Goal: Information Seeking & Learning: Learn about a topic

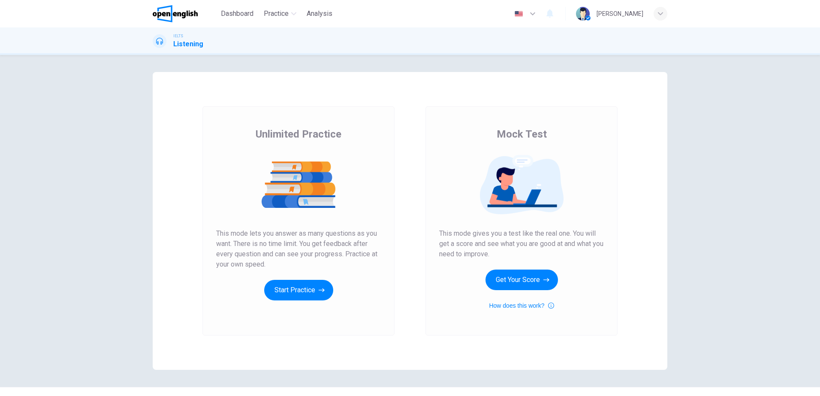
click at [100, 206] on div "Unlimited Practice Mock Test Unlimited Practice This mode lets you answer as ma…" at bounding box center [410, 226] width 820 height 342
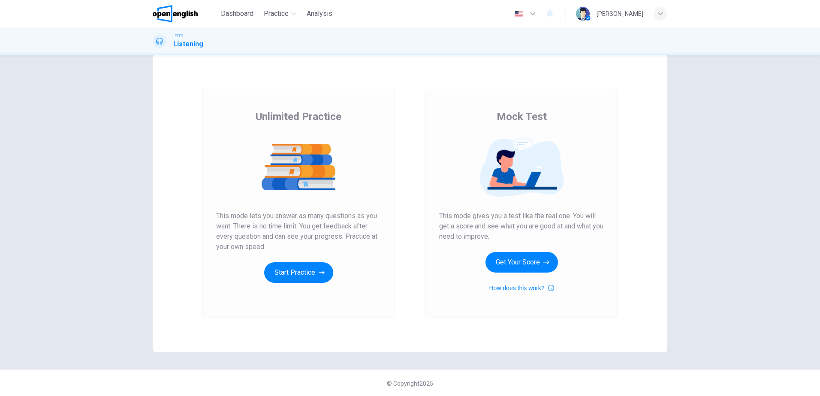
scroll to position [18, 0]
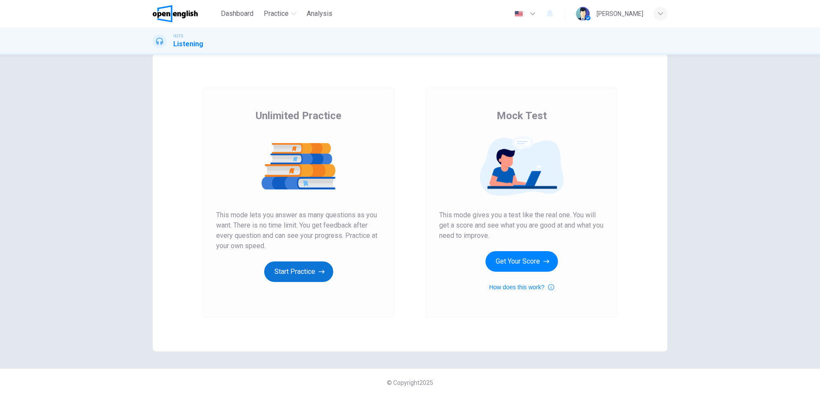
click at [305, 269] on button "Start Practice" at bounding box center [298, 272] width 69 height 21
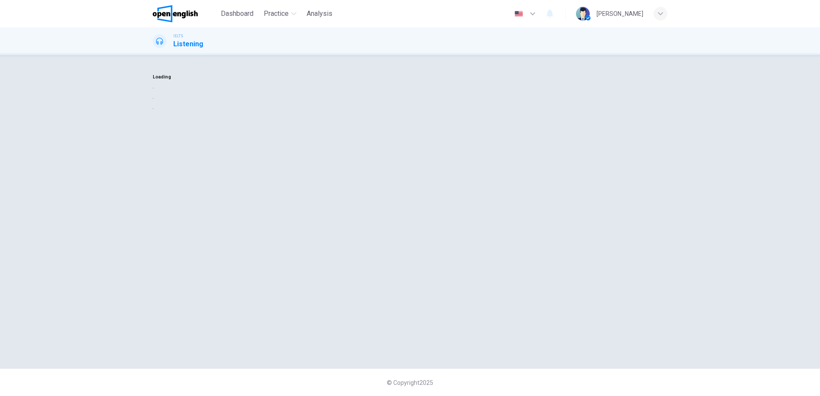
scroll to position [0, 0]
drag, startPoint x: 412, startPoint y: 192, endPoint x: 407, endPoint y: 189, distance: 6.0
click at [154, 92] on button "button" at bounding box center [154, 88] width 2 height 8
click at [154, 90] on icon "button" at bounding box center [154, 90] width 0 height 0
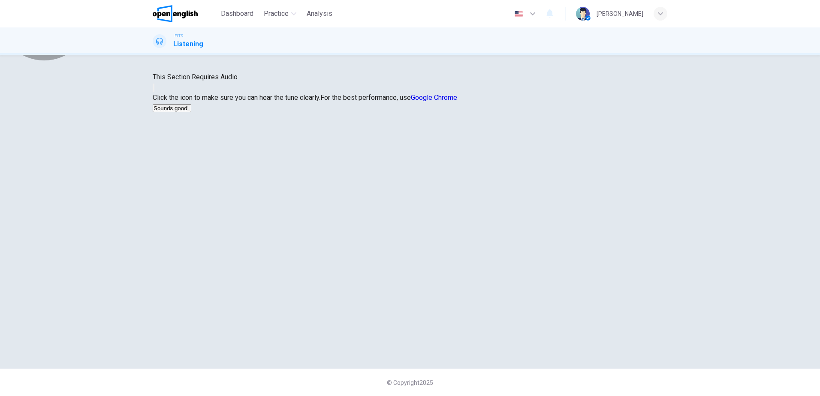
click at [191, 112] on button "Sounds good!" at bounding box center [172, 108] width 39 height 8
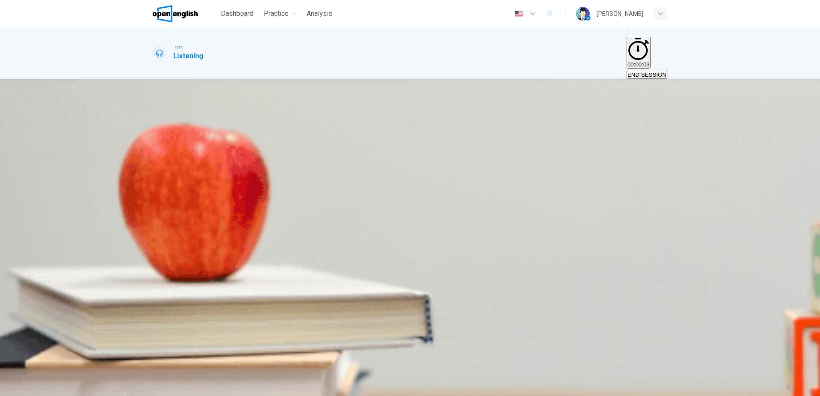
click at [154, 175] on button "button" at bounding box center [154, 179] width 2 height 8
drag, startPoint x: 189, startPoint y: 149, endPoint x: 146, endPoint y: 145, distance: 43.1
click at [150, 146] on div "Question 1 Choose the correct letter, A, B or C. [PERSON_NAME] and [PERSON_NAME…" at bounding box center [410, 232] width 542 height 273
drag, startPoint x: 71, startPoint y: 179, endPoint x: 80, endPoint y: 175, distance: 9.2
click at [71, 179] on div "Question 1 Choose the correct letter, A, B or C. [PERSON_NAME] and [PERSON_NAME…" at bounding box center [410, 232] width 820 height 307
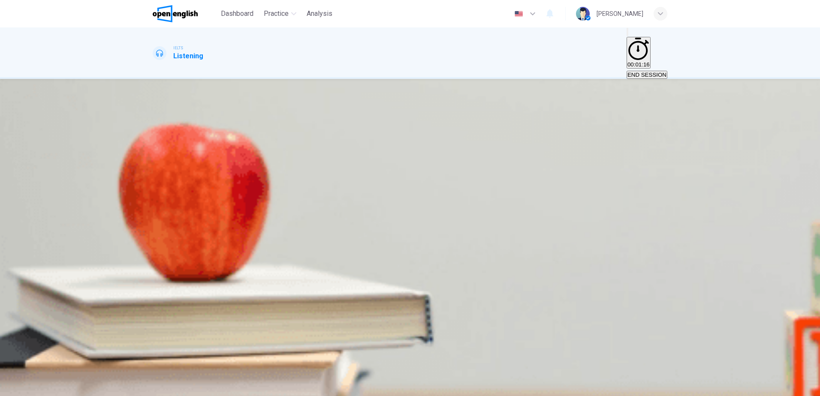
click at [362, 161] on span "it covered both IT and education issues." at bounding box center [311, 158] width 101 height 6
click at [48, 387] on button "SUBMIT" at bounding box center [34, 391] width 28 height 8
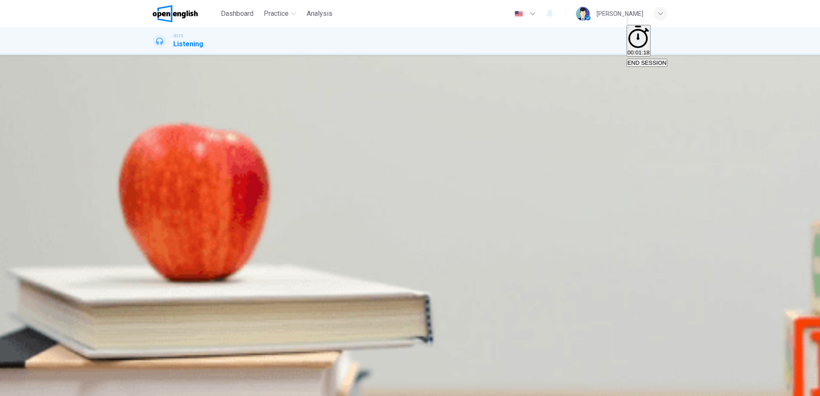
click at [162, 158] on icon "button" at bounding box center [158, 162] width 7 height 8
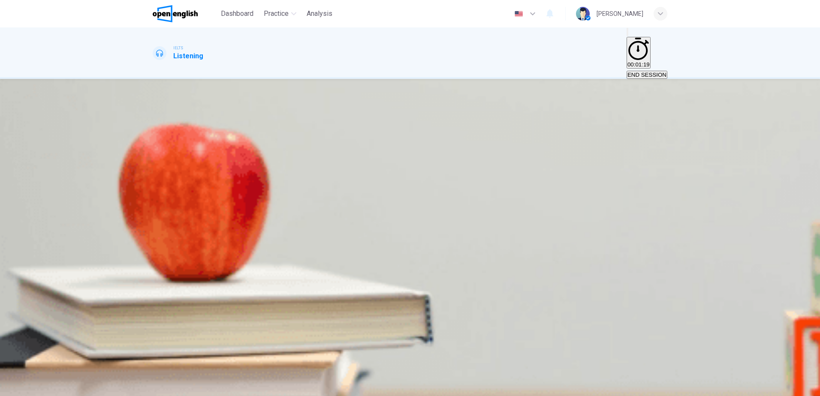
click at [154, 181] on icon "button" at bounding box center [154, 181] width 0 height 0
drag, startPoint x: 391, startPoint y: 139, endPoint x: 473, endPoint y: 142, distance: 82.0
click at [446, 142] on span "Choose the correct letter, A, B or C How did [PERSON_NAME] and [PERSON_NAME] pe…" at bounding box center [300, 132] width 294 height 29
click at [154, 175] on button "button" at bounding box center [154, 179] width 2 height 8
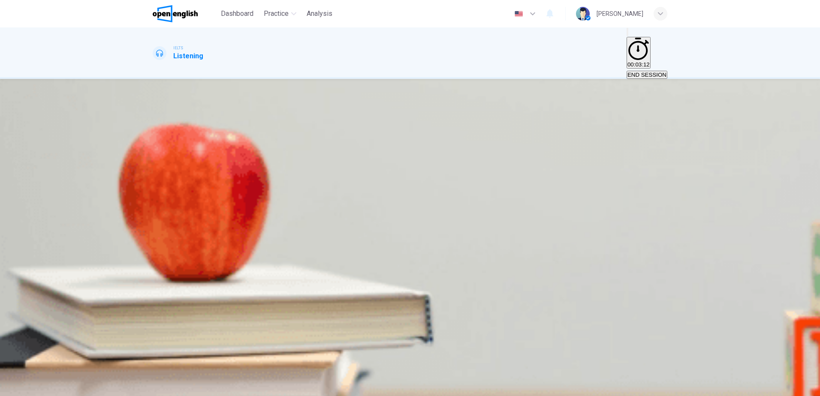
drag, startPoint x: 218, startPoint y: 150, endPoint x: 81, endPoint y: 154, distance: 136.9
click at [100, 159] on div "Question 2 Choose the correct letter, A, B or C How did [PERSON_NAME] and [PERS…" at bounding box center [410, 232] width 820 height 307
drag, startPoint x: 526, startPoint y: 137, endPoint x: 572, endPoint y: 137, distance: 46.3
click at [446, 137] on span "Choose the correct letter, A, B or C How did [PERSON_NAME] and [PERSON_NAME] pe…" at bounding box center [300, 132] width 294 height 29
click at [418, 161] on span "They said it would help them do a particular test." at bounding box center [356, 158] width 123 height 6
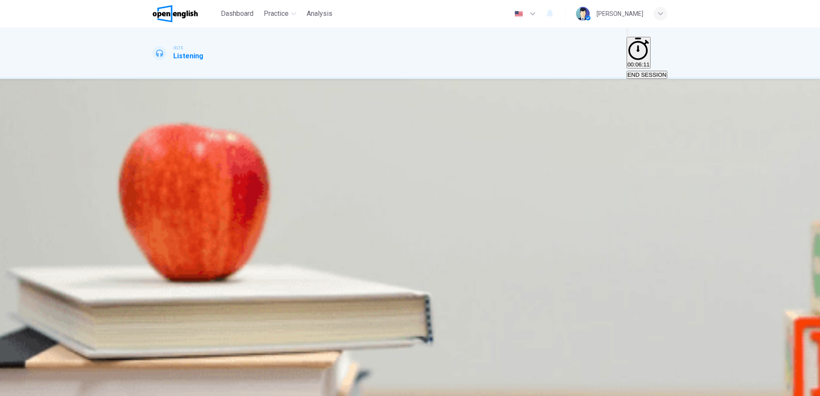
click at [48, 387] on button "SUBMIT" at bounding box center [34, 391] width 28 height 8
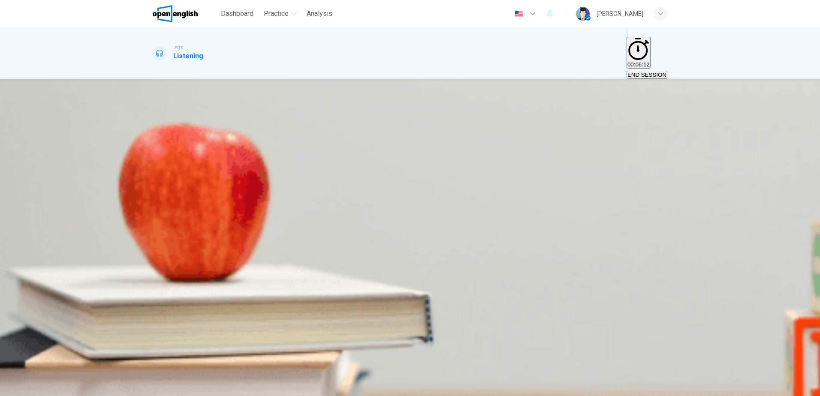
drag, startPoint x: 418, startPoint y: 139, endPoint x: 523, endPoint y: 138, distance: 105.6
click at [446, 138] on span "Choose the correct letter, A, B or [PERSON_NAME] and [PERSON_NAME] changed the …" at bounding box center [299, 132] width 293 height 29
click at [154, 181] on icon "button" at bounding box center [154, 181] width 0 height 0
drag, startPoint x: 423, startPoint y: 139, endPoint x: 590, endPoint y: 140, distance: 166.5
click at [446, 140] on span "Choose the correct letter, A, B or [PERSON_NAME] and [PERSON_NAME] changed the …" at bounding box center [299, 132] width 293 height 29
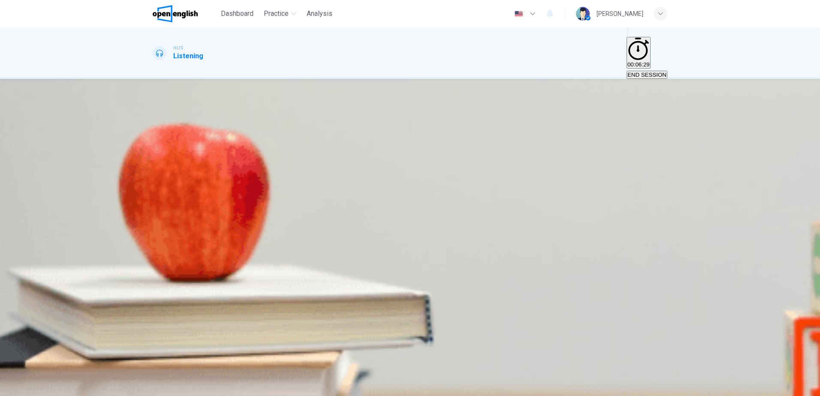
click at [263, 163] on div "Undergraduate Seminar" at bounding box center [410, 168] width 515 height 10
click at [153, 173] on div "02m 08s" at bounding box center [410, 195] width 515 height 44
click at [154, 181] on icon "button" at bounding box center [154, 181] width 0 height 0
click at [154, 203] on icon "Click to see the audio transcription" at bounding box center [154, 203] width 0 height 0
click at [578, 396] on div at bounding box center [410, 396] width 820 height 0
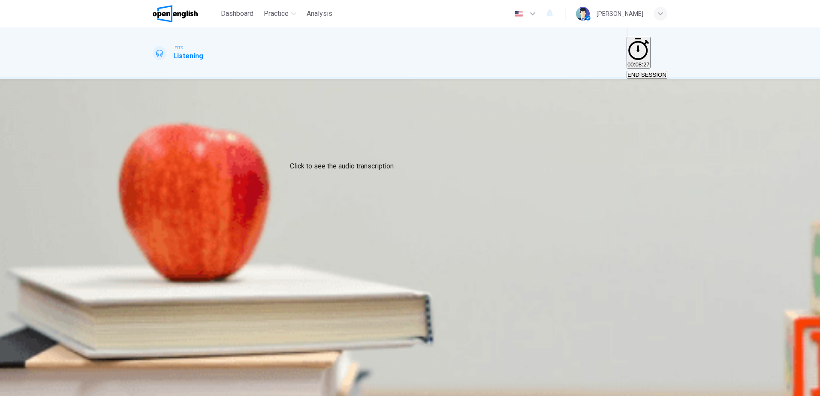
click at [154, 197] on button "Click to see the audio transcription" at bounding box center [154, 201] width 2 height 8
drag, startPoint x: 360, startPoint y: 142, endPoint x: 450, endPoint y: 148, distance: 89.9
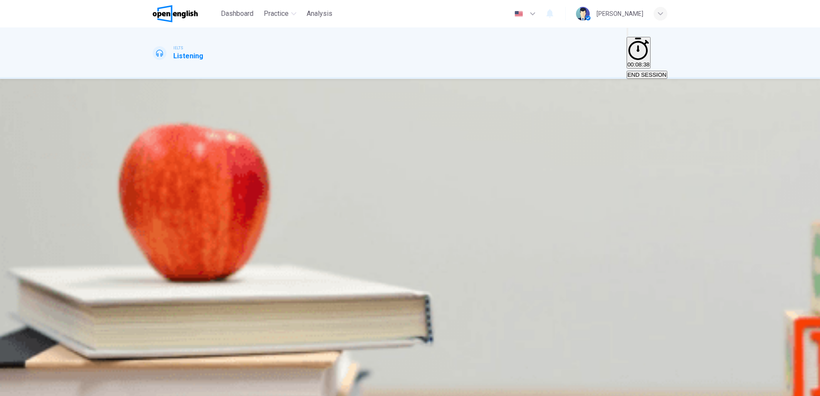
type input "*"
drag, startPoint x: 314, startPoint y: 142, endPoint x: 405, endPoint y: 145, distance: 91.4
drag, startPoint x: 401, startPoint y: 187, endPoint x: 491, endPoint y: 187, distance: 89.7
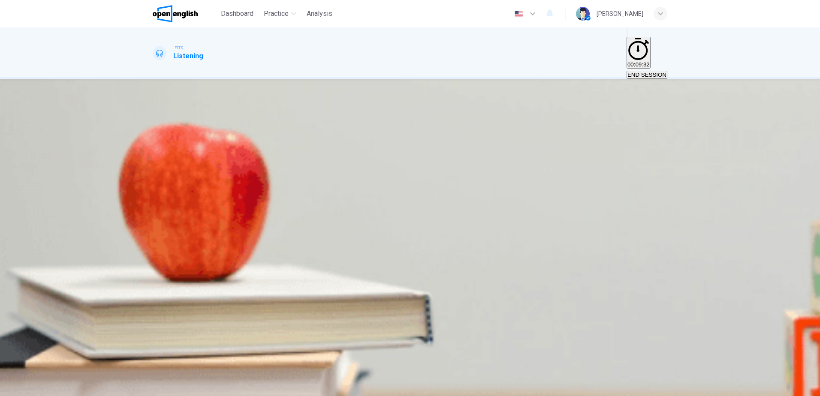
drag, startPoint x: 321, startPoint y: 228, endPoint x: 326, endPoint y: 228, distance: 5.2
drag, startPoint x: 402, startPoint y: 227, endPoint x: 460, endPoint y: 228, distance: 57.9
click at [572, 396] on div at bounding box center [410, 396] width 820 height 0
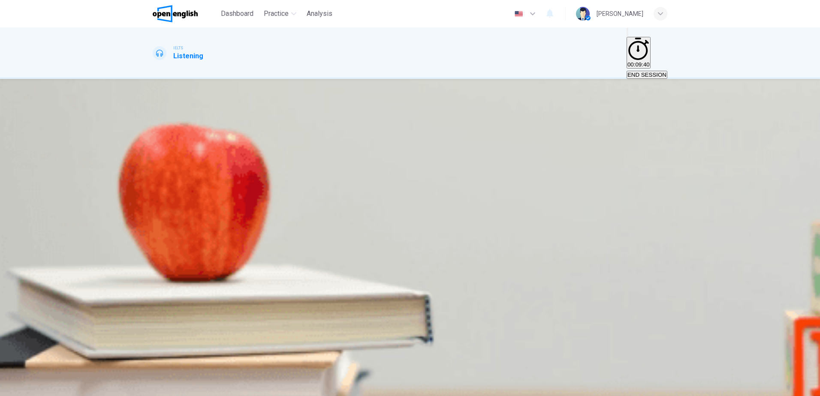
click at [318, 161] on span "it asked misleading questions." at bounding box center [280, 158] width 76 height 6
click at [42, 388] on span "SUBMIT" at bounding box center [31, 391] width 21 height 6
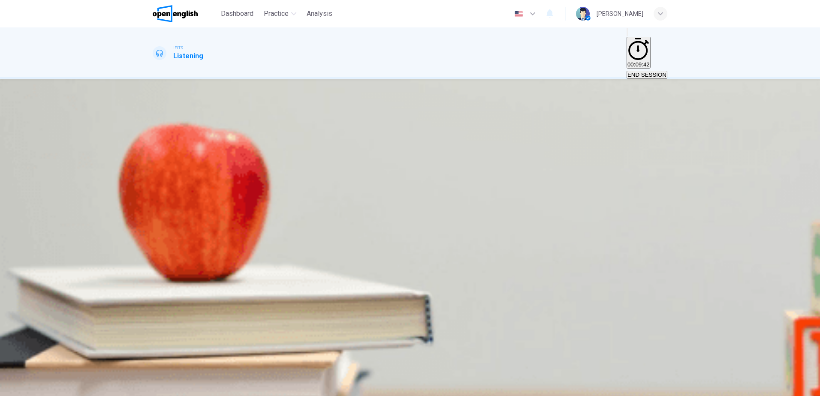
drag, startPoint x: 408, startPoint y: 140, endPoint x: 470, endPoint y: 141, distance: 62.2
click at [297, 141] on span "Choose the correct letter, A, B or [PERSON_NAME] was surprised by the fact that" at bounding box center [225, 132] width 144 height 29
click at [495, 161] on span "the questionnaire responses were of such high quality." at bounding box center [467, 158] width 138 height 6
click at [42, 388] on span "SUBMIT" at bounding box center [31, 391] width 21 height 6
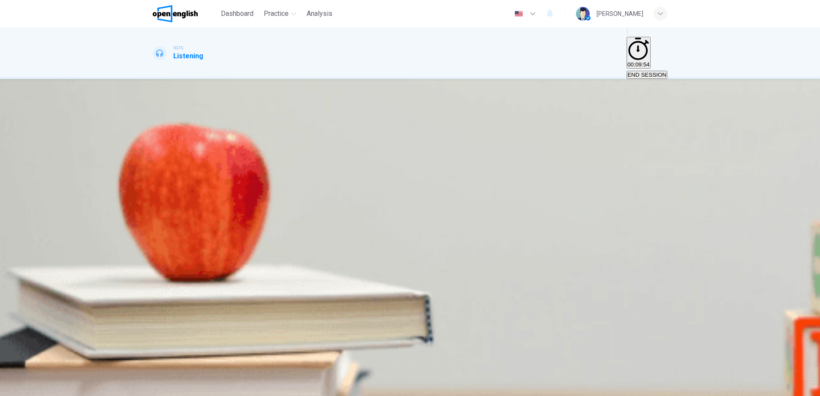
drag, startPoint x: 391, startPoint y: 142, endPoint x: 471, endPoint y: 137, distance: 80.4
click at [401, 137] on span "Choose TWO letters, A-E. What TWO things did respondents say they liked most ab…" at bounding box center [277, 132] width 248 height 29
click at [19, 389] on icon "button" at bounding box center [16, 391] width 5 height 4
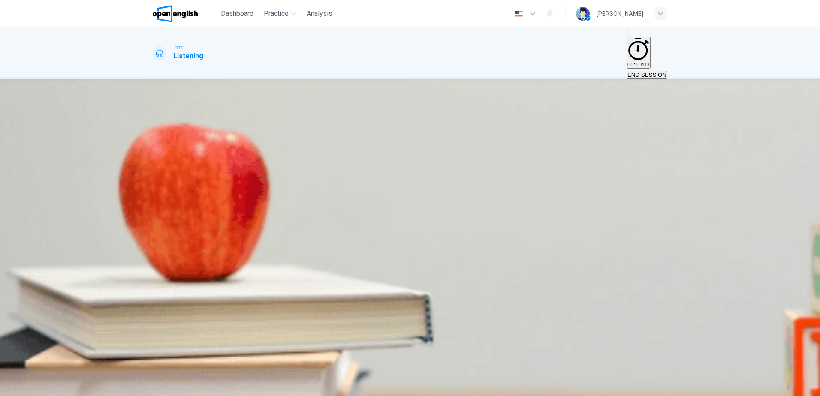
click at [20, 387] on button "SKIP" at bounding box center [10, 391] width 20 height 8
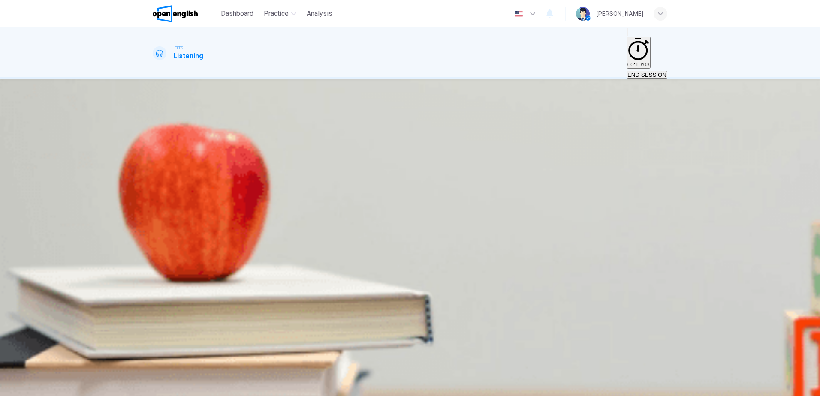
click at [20, 387] on button "SKIP" at bounding box center [10, 391] width 20 height 8
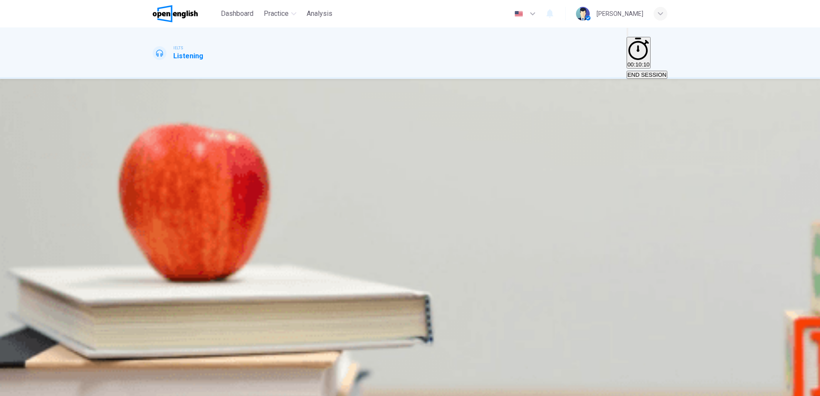
drag, startPoint x: 226, startPoint y: 109, endPoint x: 251, endPoint y: 109, distance: 24.5
click at [211, 164] on span "DIY House Painting" at bounding box center [182, 168] width 58 height 8
click at [154, 175] on button "button" at bounding box center [154, 179] width 2 height 8
click at [154, 197] on button "Click to see the audio transcription" at bounding box center [154, 201] width 2 height 8
click at [176, 396] on div at bounding box center [410, 396] width 820 height 0
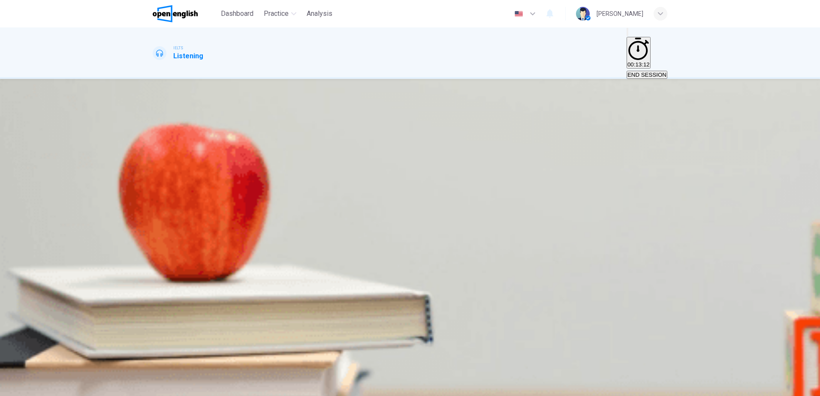
drag, startPoint x: 180, startPoint y: 152, endPoint x: 130, endPoint y: 154, distance: 49.4
click at [130, 154] on div "Question 8 Choose the correct letter, A, B or C According to the speaker, why i…" at bounding box center [410, 232] width 820 height 307
click at [154, 197] on button "Click to see the audio transcription" at bounding box center [154, 201] width 2 height 8
drag, startPoint x: 409, startPoint y: 150, endPoint x: 447, endPoint y: 146, distance: 38.8
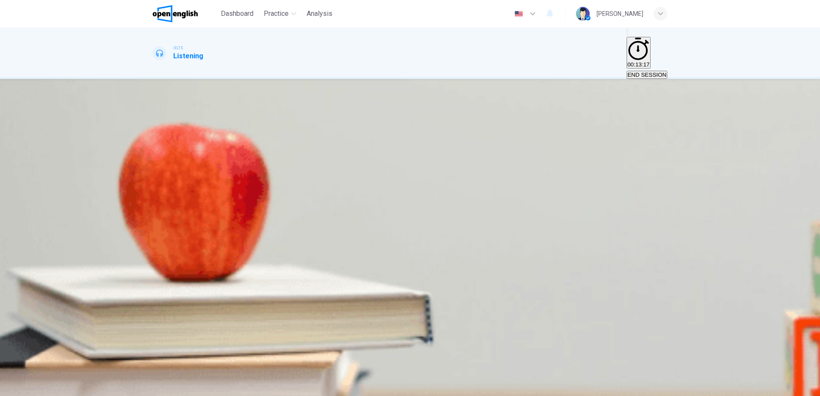
drag, startPoint x: 313, startPoint y: 188, endPoint x: 324, endPoint y: 188, distance: 11.2
drag, startPoint x: 379, startPoint y: 188, endPoint x: 470, endPoint y: 190, distance: 91.0
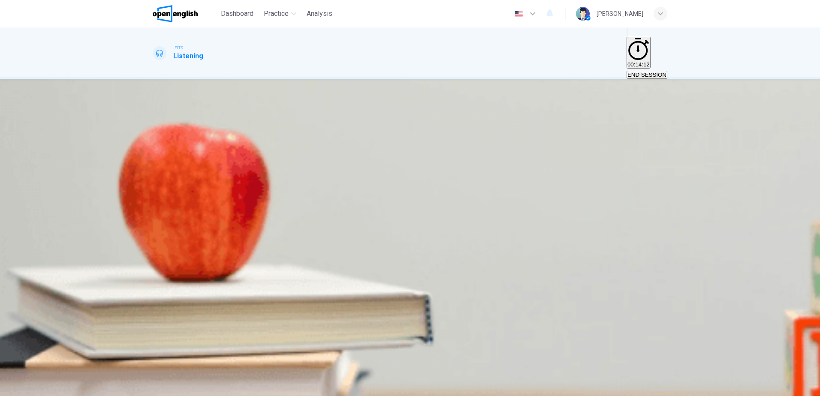
click at [614, 396] on div at bounding box center [410, 396] width 820 height 0
drag, startPoint x: 454, startPoint y: 141, endPoint x: 496, endPoint y: 140, distance: 42.1
click at [349, 140] on span "Choose the correct letter, A, B or C According to the speaker, why is it a good…" at bounding box center [251, 132] width 196 height 29
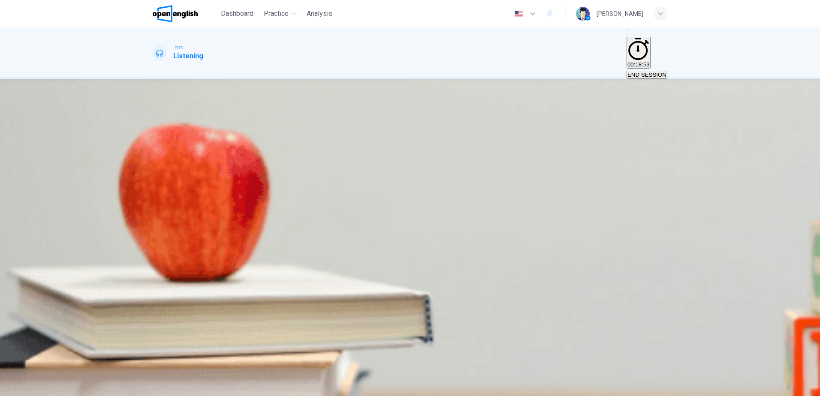
type input "*"
drag, startPoint x: 410, startPoint y: 139, endPoint x: 475, endPoint y: 142, distance: 65.7
click at [349, 142] on span "Choose the correct letter, A, B or C According to the speaker, why is it a good…" at bounding box center [251, 132] width 196 height 29
click at [256, 161] on span "There are better products available now." at bounding box center [205, 158] width 102 height 6
click at [42, 388] on span "SUBMIT" at bounding box center [31, 391] width 21 height 6
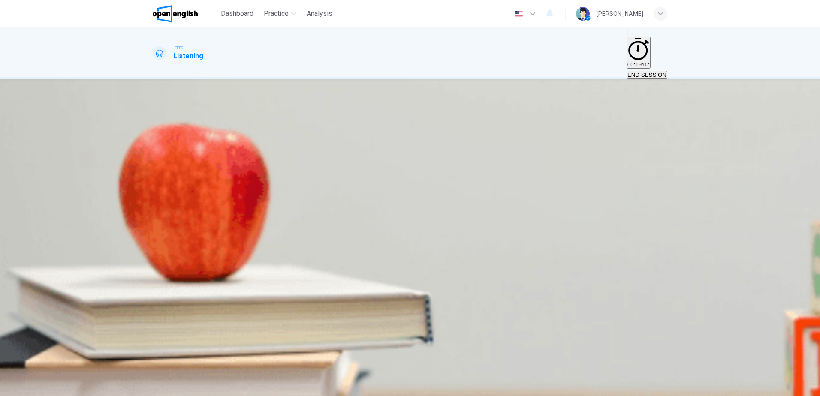
drag, startPoint x: 406, startPoint y: 144, endPoint x: 480, endPoint y: 138, distance: 73.6
click at [316, 138] on span "Choose the correct letter, A, B or C What happened in [DATE] in the [GEOGRAPHIC…" at bounding box center [234, 132] width 163 height 29
click at [331, 161] on span "A large amount of paint was wasted" at bounding box center [286, 158] width 90 height 6
click at [42, 388] on span "SUBMIT" at bounding box center [31, 391] width 21 height 6
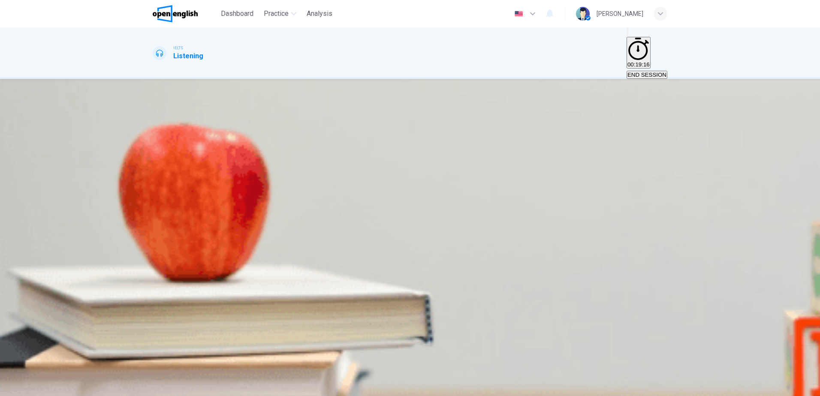
drag, startPoint x: 423, startPoint y: 140, endPoint x: 511, endPoint y: 141, distance: 88.4
click at [298, 141] on span "Choose the correct letter, A, B or C What does the speaker say about paint quan…" at bounding box center [225, 132] width 145 height 29
click at [414, 161] on span "It’s better to overestimate than to underestimate." at bounding box center [352, 158] width 123 height 6
click at [507, 161] on span "An automatic calculator can be downloaded from the Internet." at bounding box center [493, 158] width 156 height 6
click at [42, 388] on span "SUBMIT" at bounding box center [31, 391] width 21 height 6
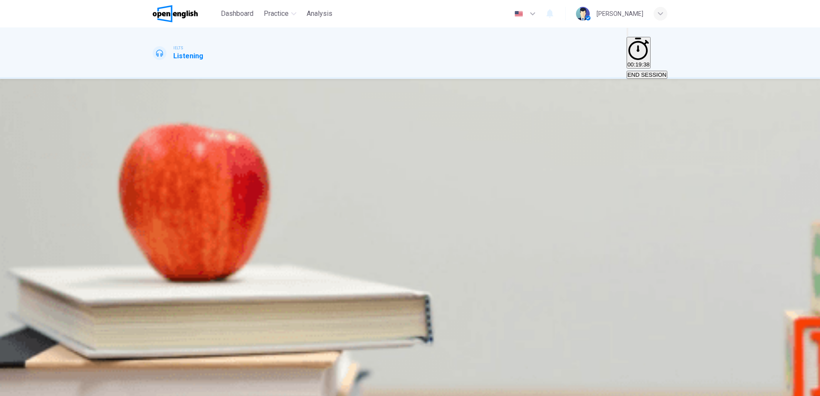
drag, startPoint x: 409, startPoint y: 138, endPoint x: 480, endPoint y: 137, distance: 71.2
click at [258, 137] on span "Choose the correct letter, A, B or C What does Community RePaint do?" at bounding box center [206, 132] width 106 height 29
click at [374, 161] on span "It collects unwanted paint and gives it away." at bounding box center [318, 158] width 111 height 6
click at [42, 388] on span "SUBMIT" at bounding box center [31, 391] width 21 height 6
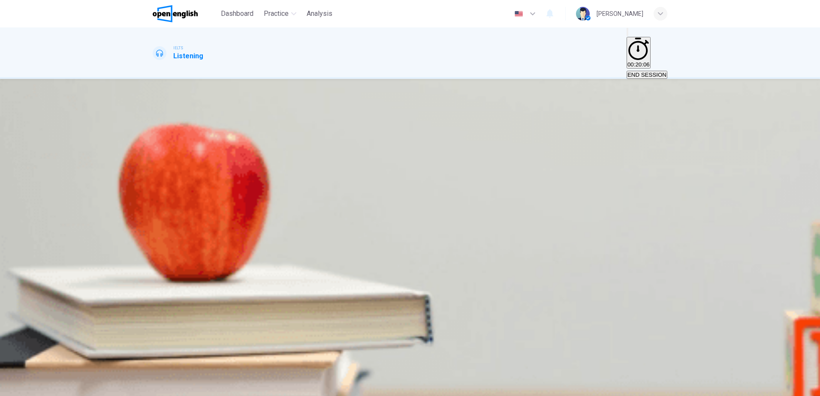
drag, startPoint x: 402, startPoint y: 141, endPoint x: 446, endPoint y: 137, distance: 43.5
click at [343, 137] on span "Choose TWO letters, A-E. What TWO pieces of advice does the speaker give about …" at bounding box center [248, 132] width 191 height 29
drag, startPoint x: 420, startPoint y: 137, endPoint x: 554, endPoint y: 140, distance: 134.3
click at [343, 140] on span "Choose TWO letters, A-E. What TWO pieces of advice does the speaker give about …" at bounding box center [248, 132] width 191 height 29
click at [310, 161] on span "Test the colour before buying a lot." at bounding box center [266, 158] width 88 height 6
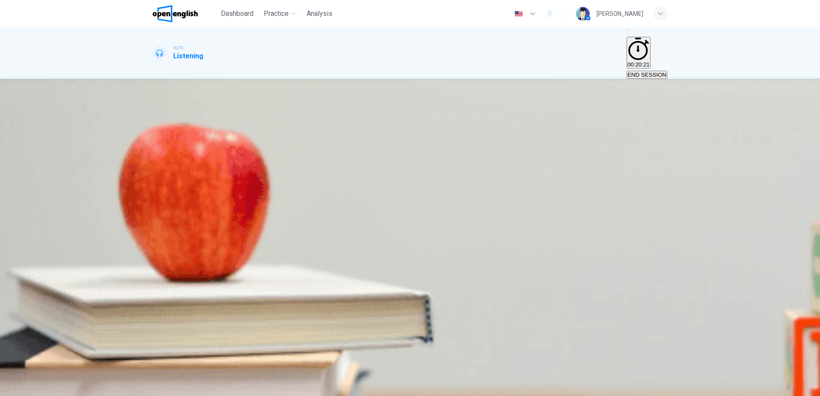
click at [427, 161] on span "Use water-based paint." at bounding box center [397, 158] width 59 height 6
click at [48, 387] on button "SUBMIT" at bounding box center [34, 391] width 28 height 8
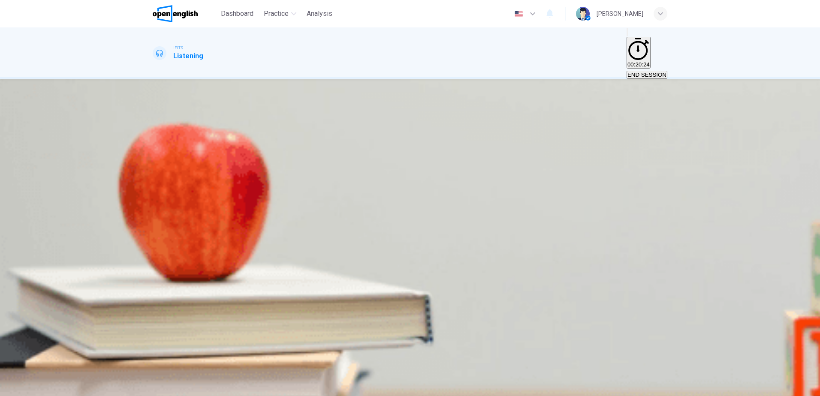
drag, startPoint x: 404, startPoint y: 139, endPoint x: 436, endPoint y: 138, distance: 31.8
click at [363, 138] on span "Choose TWO letters, A-E. What TWO pieces of advice does the speaker give about …" at bounding box center [258, 132] width 210 height 29
drag, startPoint x: 467, startPoint y: 142, endPoint x: 556, endPoint y: 140, distance: 88.8
click at [363, 140] on span "Choose TWO letters, A-E. What TWO pieces of advice does the speaker give about …" at bounding box center [258, 132] width 210 height 29
click at [19, 388] on icon "button" at bounding box center [16, 390] width 5 height 5
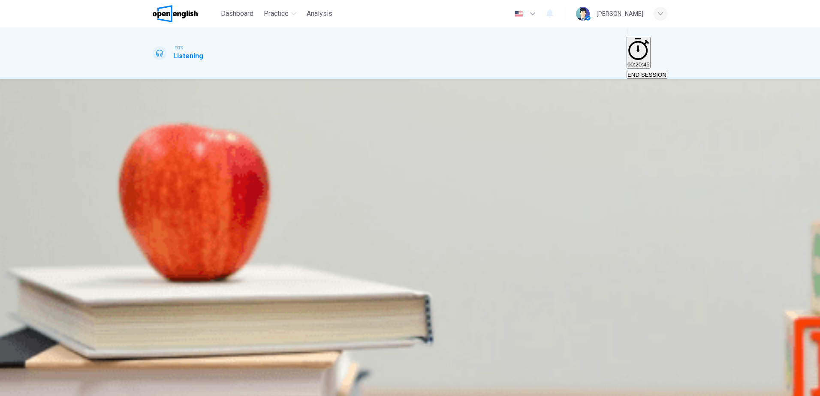
drag, startPoint x: 433, startPoint y: 138, endPoint x: 524, endPoint y: 138, distance: 91.4
click at [352, 138] on span "Choose TWO letters, A-E What TWO pieces of advice does the speaker give about p…" at bounding box center [253, 132] width 200 height 29
click at [290, 161] on span "Wash brushes in cold water." at bounding box center [253, 158] width 71 height 6
click at [363, 161] on span "Use a roller with a short pile." at bounding box center [327, 158] width 72 height 6
click at [48, 387] on button "SUBMIT" at bounding box center [34, 391] width 28 height 8
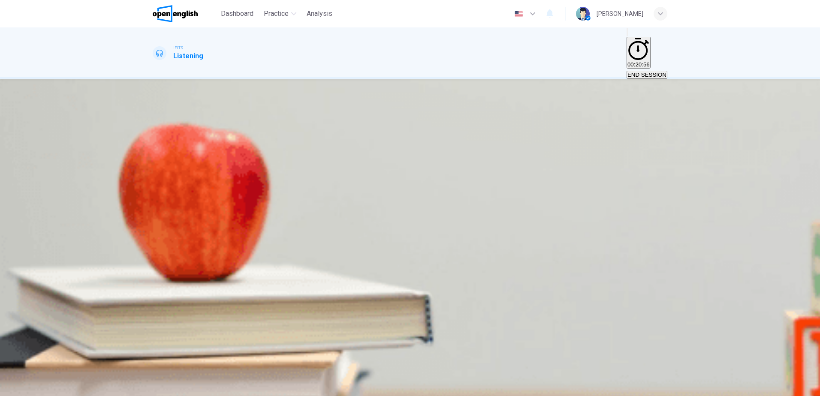
click at [635, 72] on span "END SESSION" at bounding box center [647, 75] width 39 height 6
